Goal: Task Accomplishment & Management: Use online tool/utility

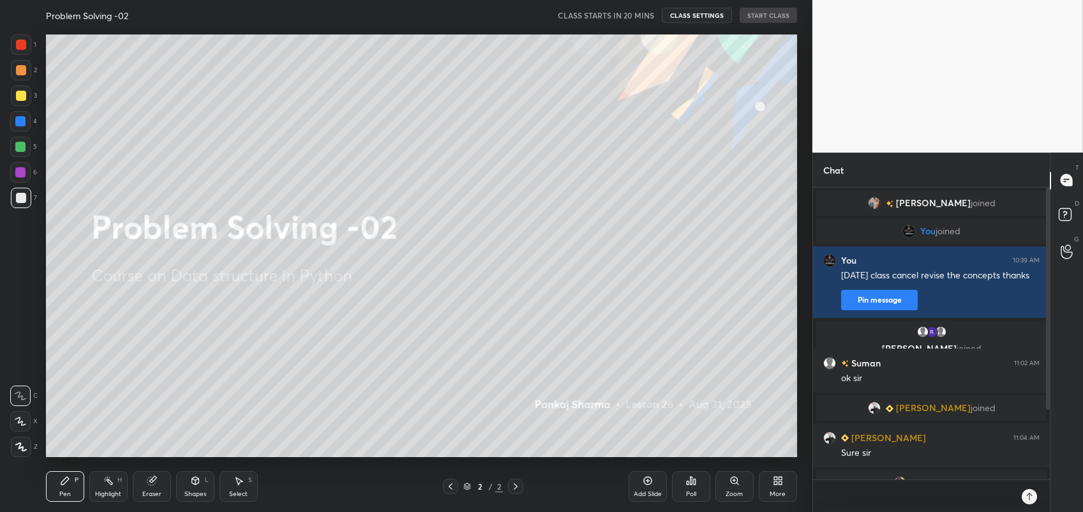
scroll to position [184, 233]
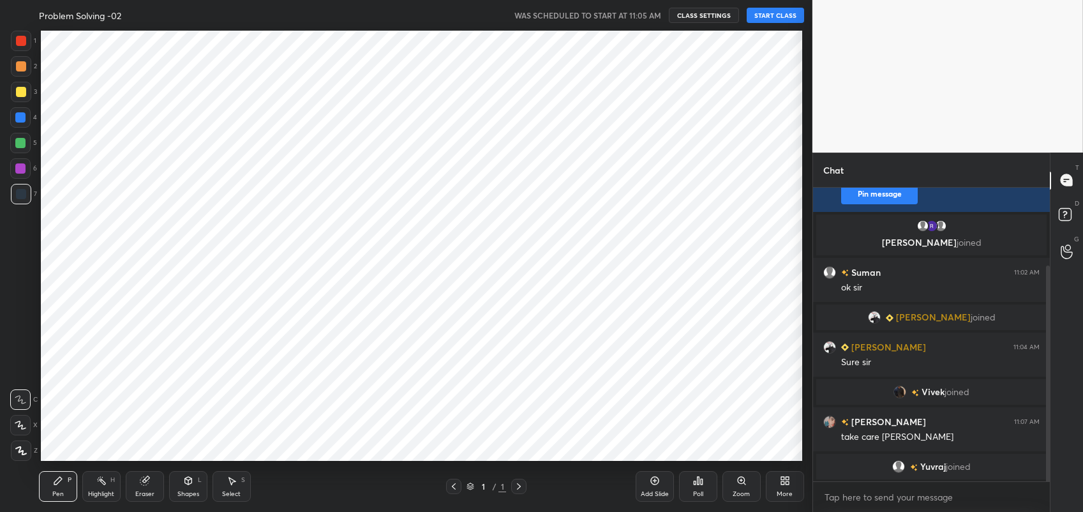
scroll to position [63363, 63032]
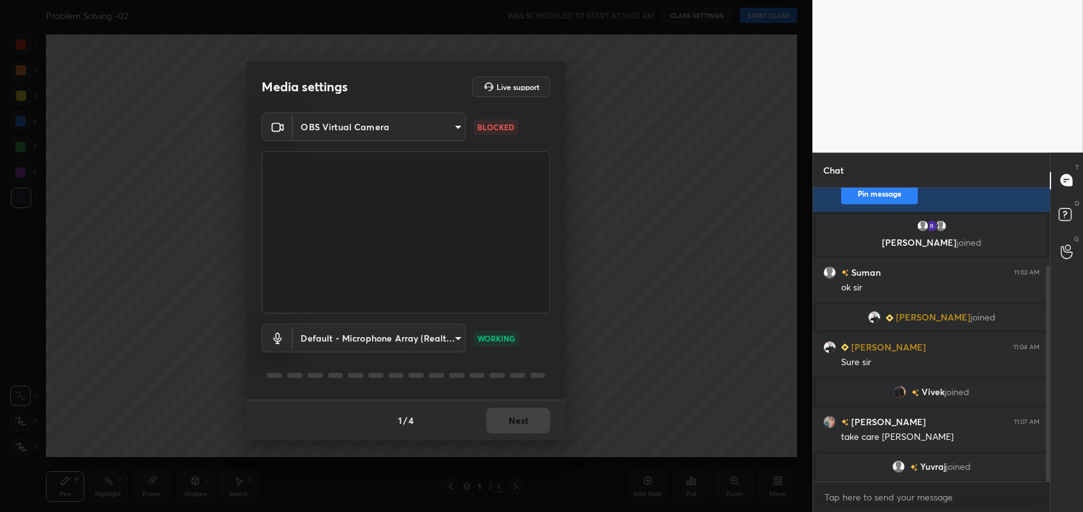
click at [432, 142] on div "OBS Virtual Camera 5c80b97b04e7e7b6d1e992c3709eae9ef9d27ee97c9be661f9a230b198e1…" at bounding box center [406, 212] width 288 height 201
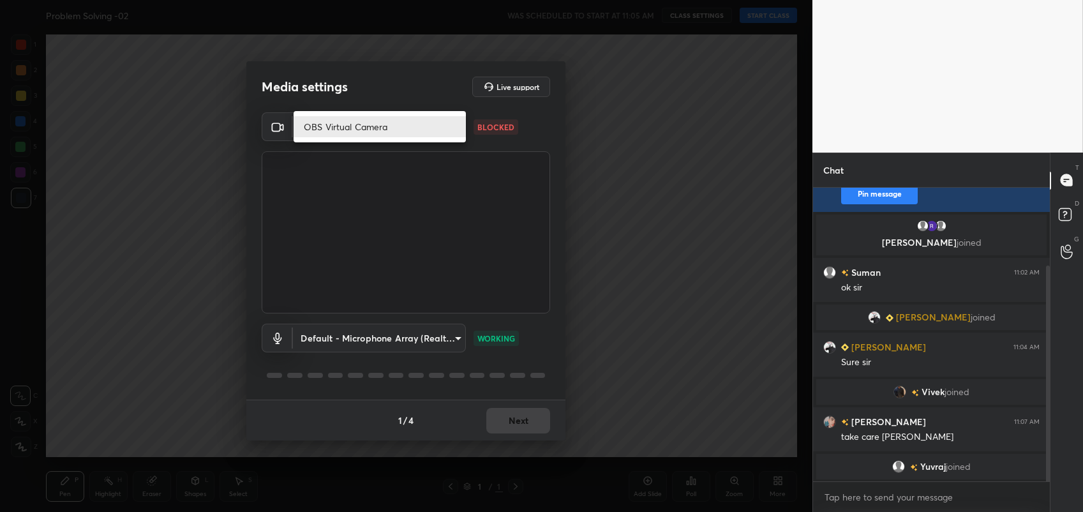
click at [413, 119] on body "1 2 3 4 5 6 7 C X Z C X Z E E Erase all H H Problem Solving -02 WAS SCHEDULED T…" at bounding box center [541, 256] width 1083 height 512
click at [438, 170] on div at bounding box center [541, 256] width 1083 height 512
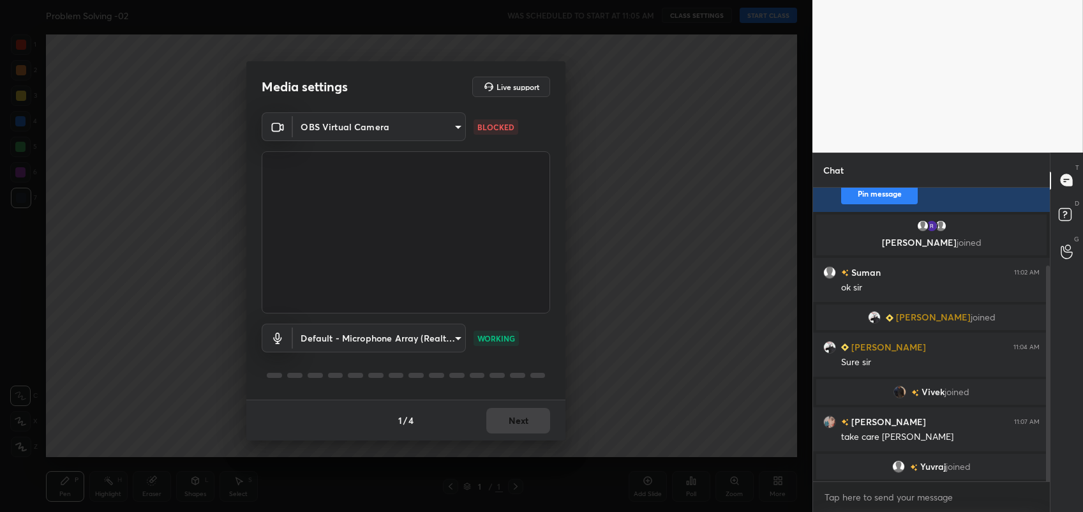
click at [530, 403] on div "1 / 4 Next" at bounding box center [405, 419] width 319 height 41
click at [527, 413] on div "1 / 4 Next" at bounding box center [405, 419] width 319 height 41
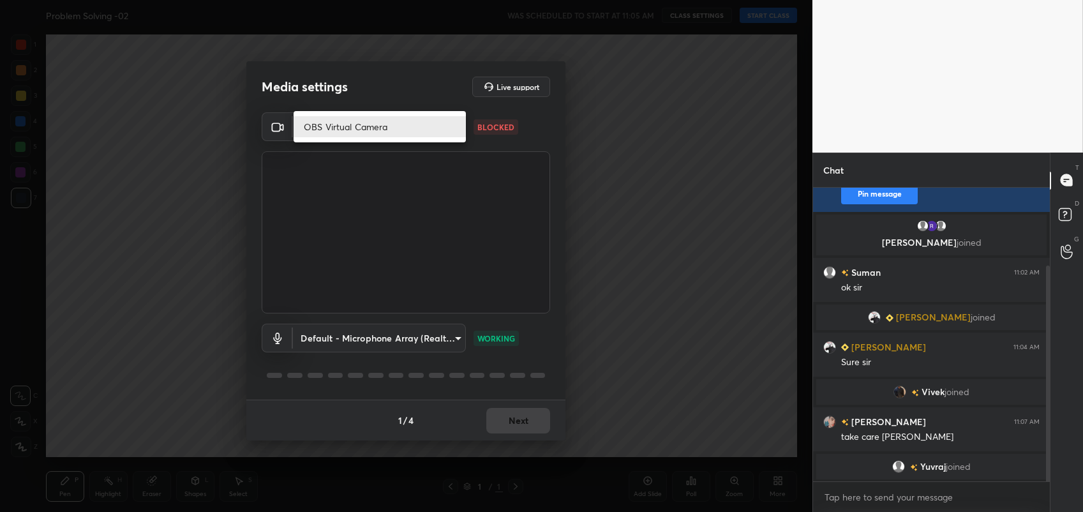
click at [424, 133] on body "1 2 3 4 5 6 7 C X Z C X Z E E Erase all H H Problem Solving -02 WAS SCHEDULED T…" at bounding box center [541, 256] width 1083 height 512
click at [424, 133] on li "OBS Virtual Camera" at bounding box center [379, 126] width 172 height 21
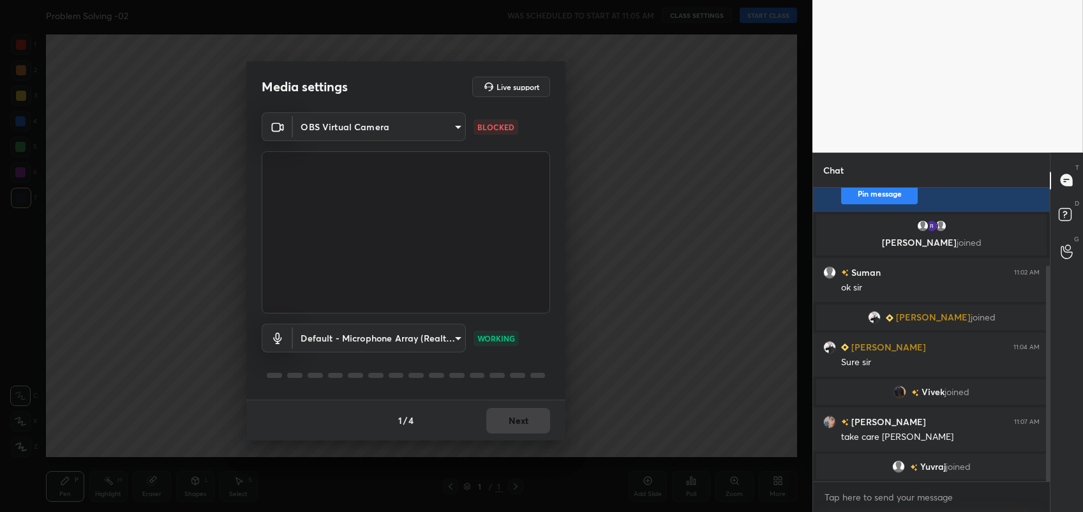
click at [467, 236] on video at bounding box center [406, 232] width 288 height 162
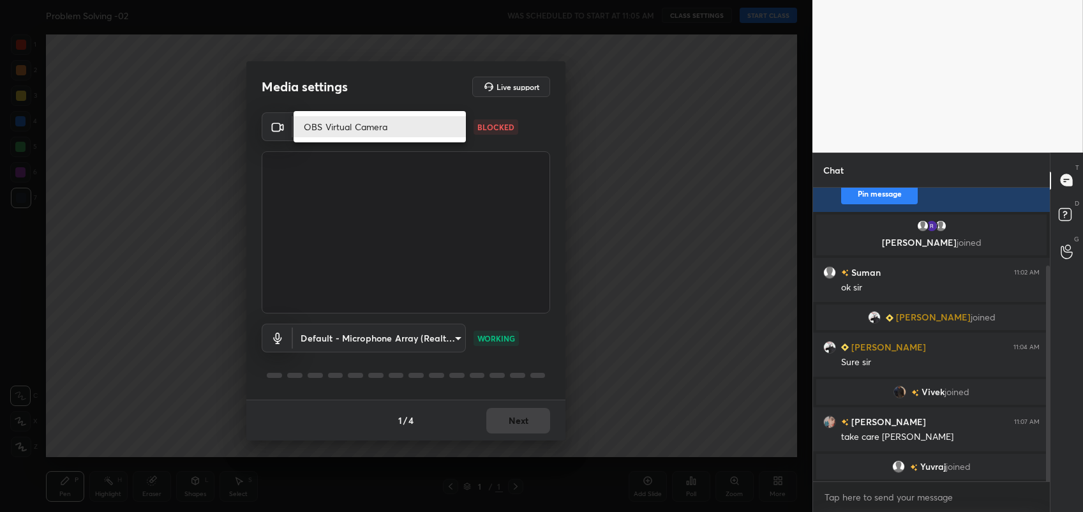
click at [408, 122] on body "1 2 3 4 5 6 7 C X Z C X Z E E Erase all H H Problem Solving -02 WAS SCHEDULED T…" at bounding box center [541, 256] width 1083 height 512
click at [480, 206] on div at bounding box center [541, 256] width 1083 height 512
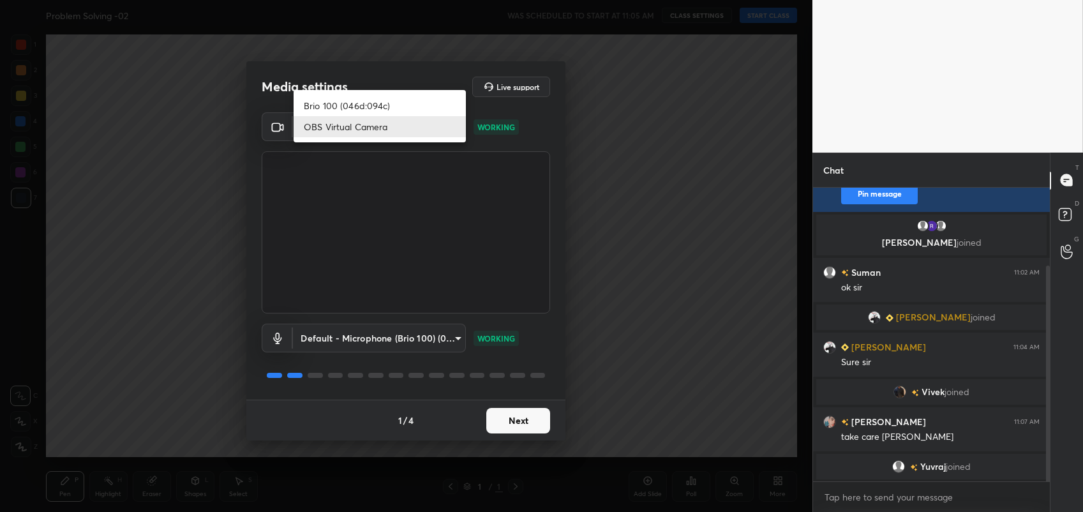
click at [422, 117] on body "1 2 3 4 5 6 7 C X Z C X Z E E Erase all H H Problem Solving -02 WAS SCHEDULED T…" at bounding box center [541, 256] width 1083 height 512
click at [388, 105] on li "Brio 100 (046d:094c)" at bounding box center [379, 105] width 172 height 21
type input "5f665e12beba5e2466af4b4a54a544224f4af359e14351a6715565265ad0c946"
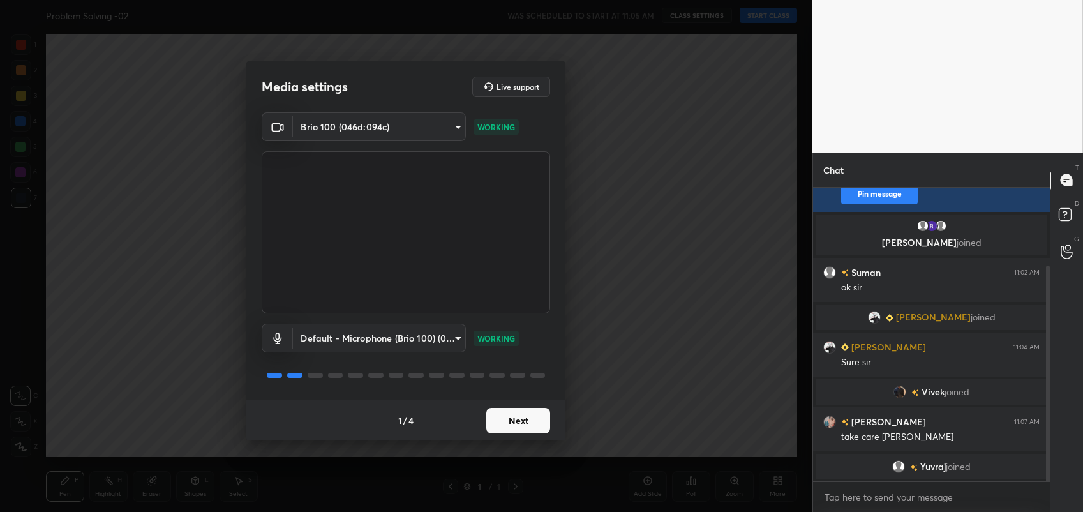
click at [521, 425] on button "Next" at bounding box center [518, 421] width 64 height 26
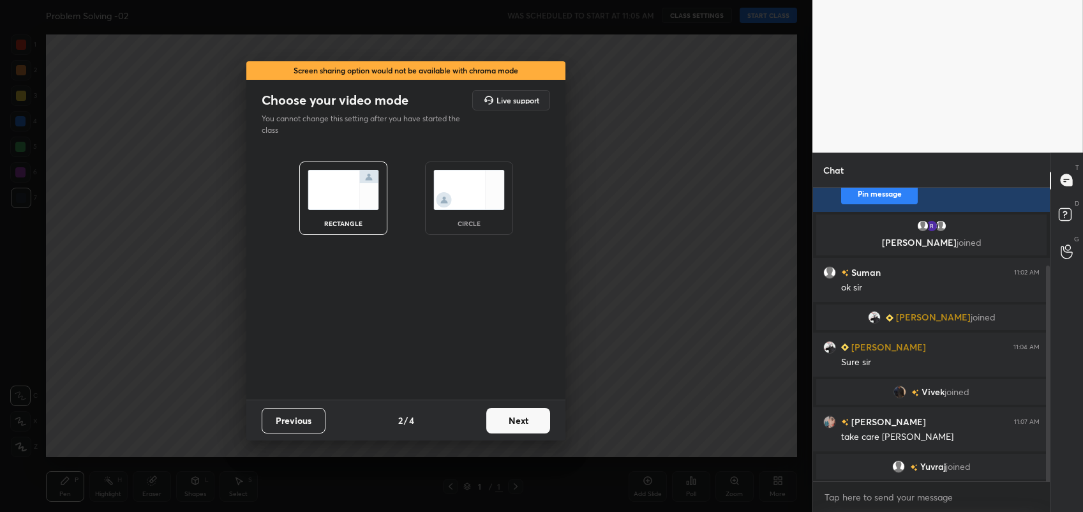
click at [521, 425] on button "Next" at bounding box center [518, 421] width 64 height 26
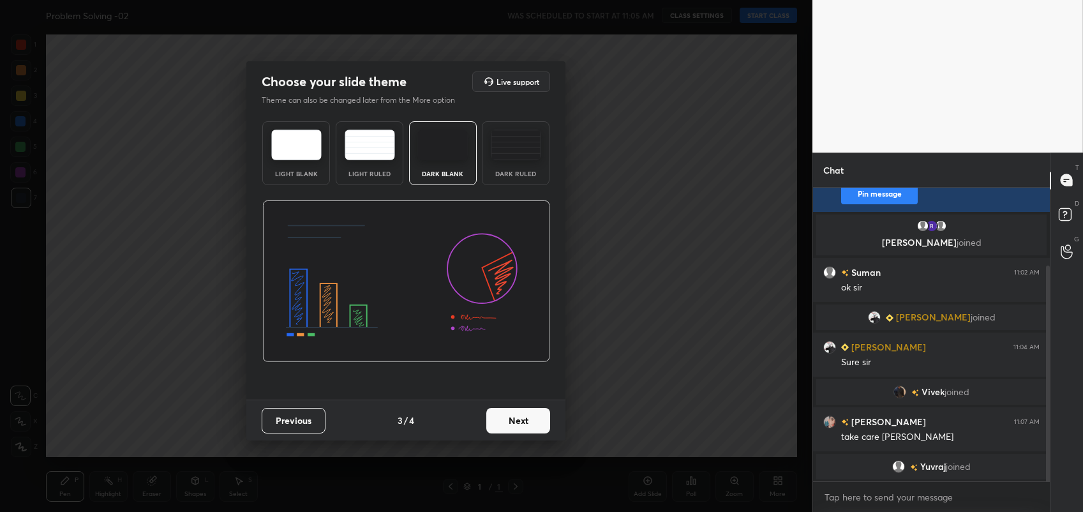
click at [521, 425] on button "Next" at bounding box center [518, 421] width 64 height 26
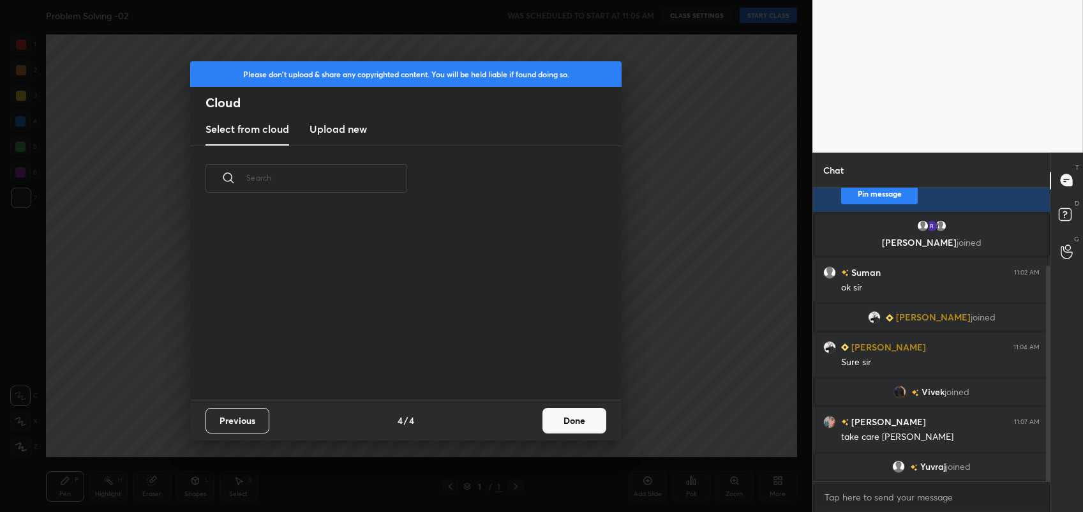
click at [521, 425] on div "Previous 4 / 4 Done" at bounding box center [405, 419] width 431 height 41
click at [582, 410] on button "Done" at bounding box center [574, 421] width 64 height 26
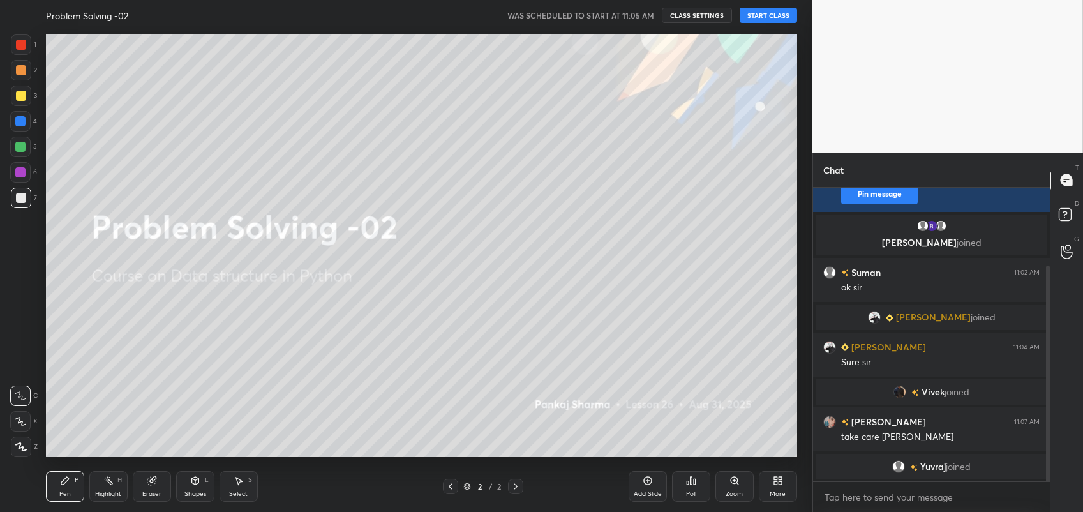
click at [753, 21] on button "START CLASS" at bounding box center [767, 15] width 57 height 15
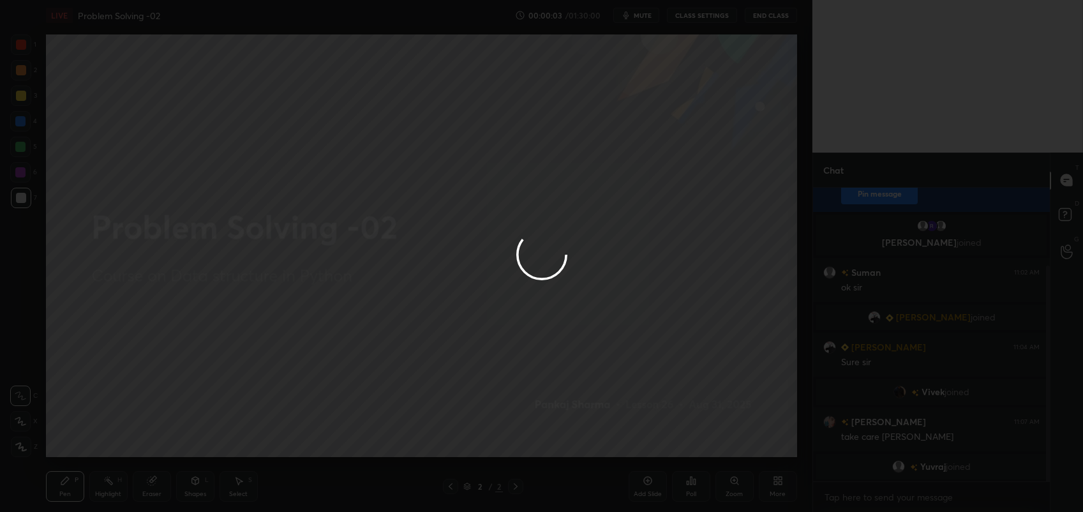
click at [646, 14] on div at bounding box center [541, 256] width 1083 height 512
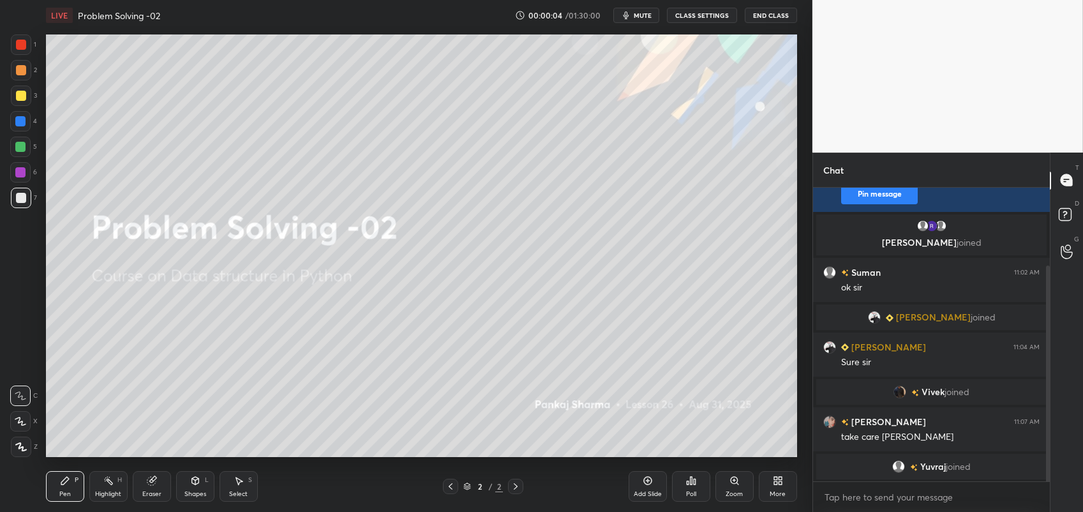
click at [646, 14] on span "mute" at bounding box center [642, 15] width 18 height 9
click at [780, 17] on button "End Class" at bounding box center [770, 15] width 52 height 15
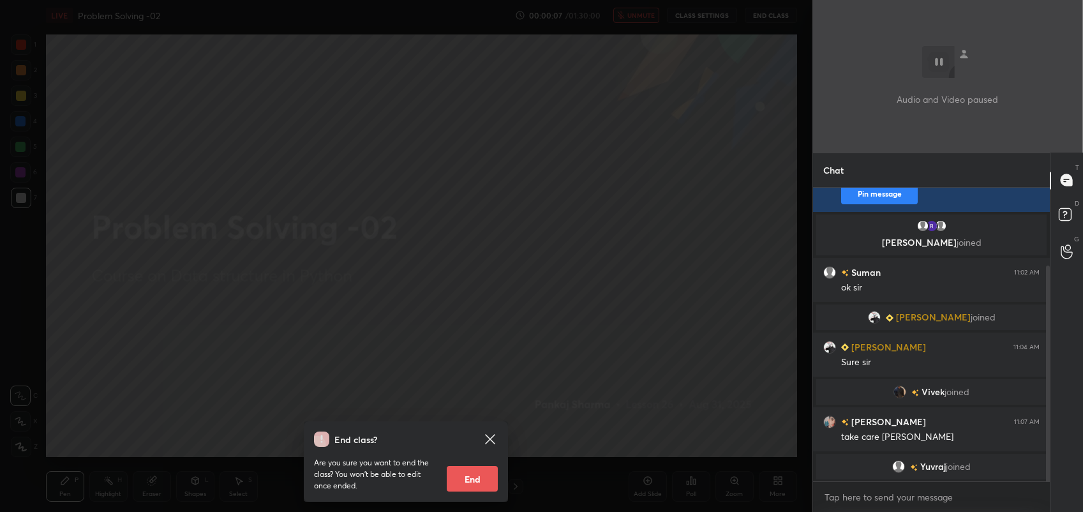
click at [471, 466] on button "End" at bounding box center [472, 479] width 51 height 26
type textarea "x"
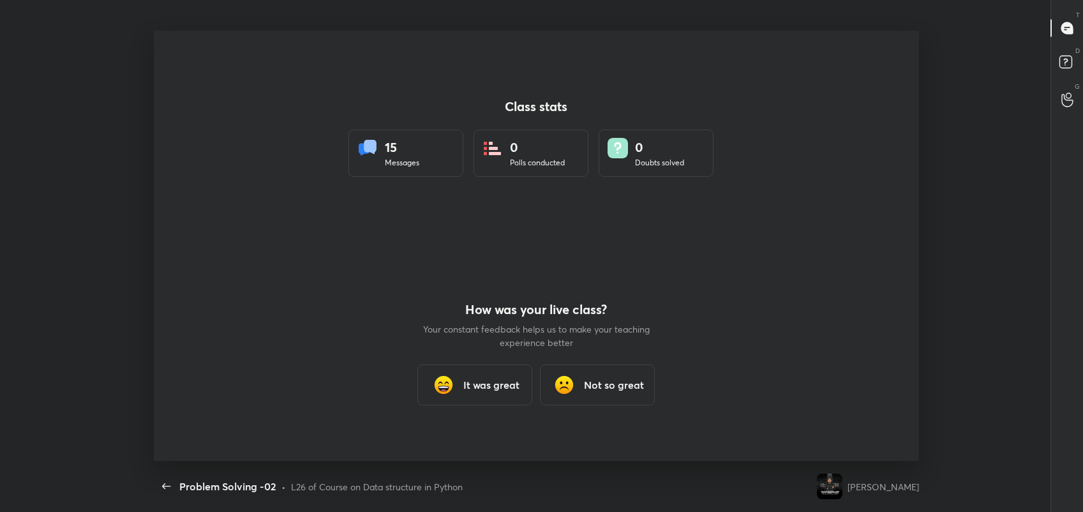
scroll to position [63363, 62721]
click at [520, 384] on div "It was great" at bounding box center [475, 384] width 115 height 41
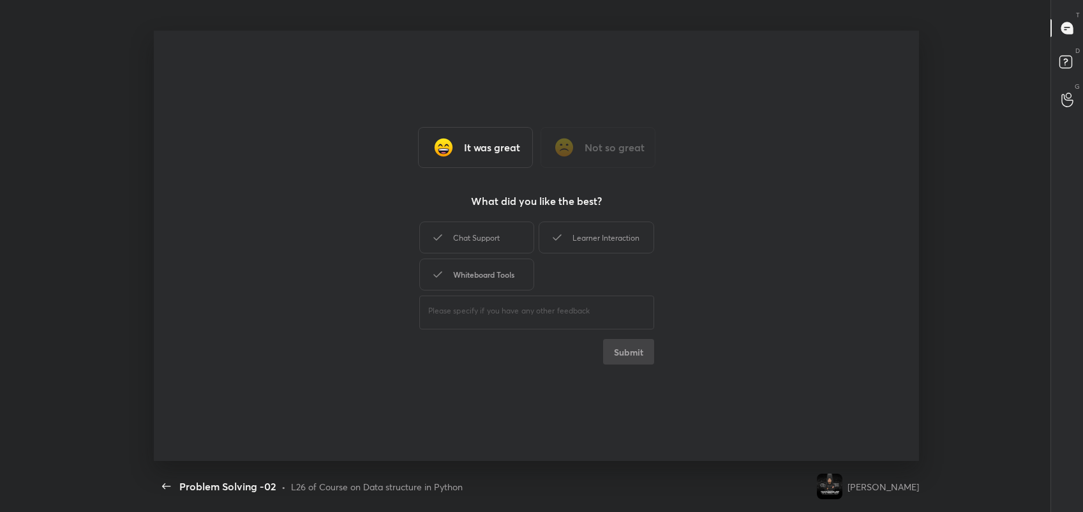
drag, startPoint x: 464, startPoint y: 244, endPoint x: 485, endPoint y: 281, distance: 42.6
click at [485, 281] on div "Chat Support Learner Interaction Whiteboard Tools" at bounding box center [536, 256] width 235 height 74
click at [485, 281] on div "Whiteboard Tools" at bounding box center [476, 274] width 115 height 32
click at [466, 239] on div "Chat Support" at bounding box center [476, 237] width 115 height 32
click at [572, 222] on div "Learner Interaction" at bounding box center [595, 237] width 115 height 32
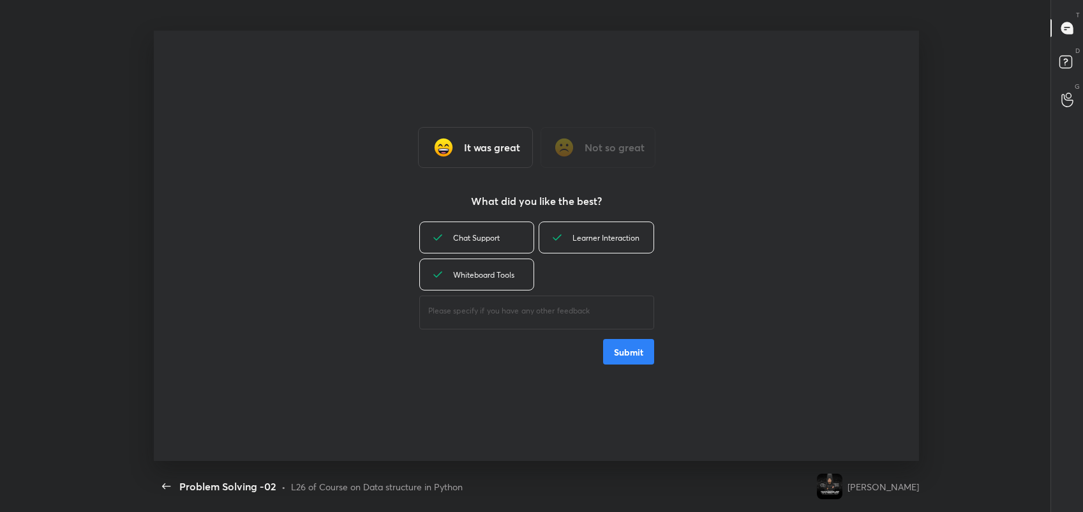
click at [627, 343] on button "Submit" at bounding box center [628, 352] width 51 height 26
